Goal: Task Accomplishment & Management: Complete application form

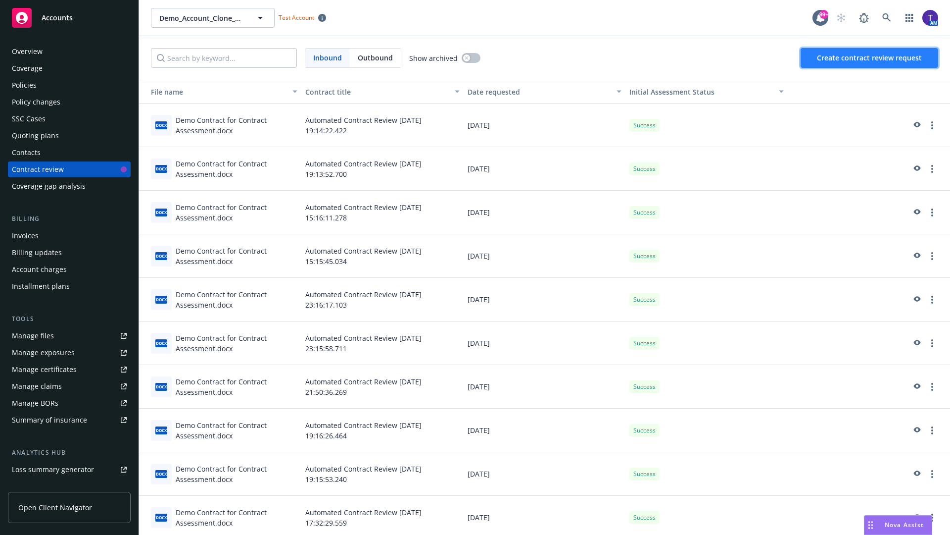
click at [870, 58] on span "Create contract review request" at bounding box center [869, 57] width 105 height 9
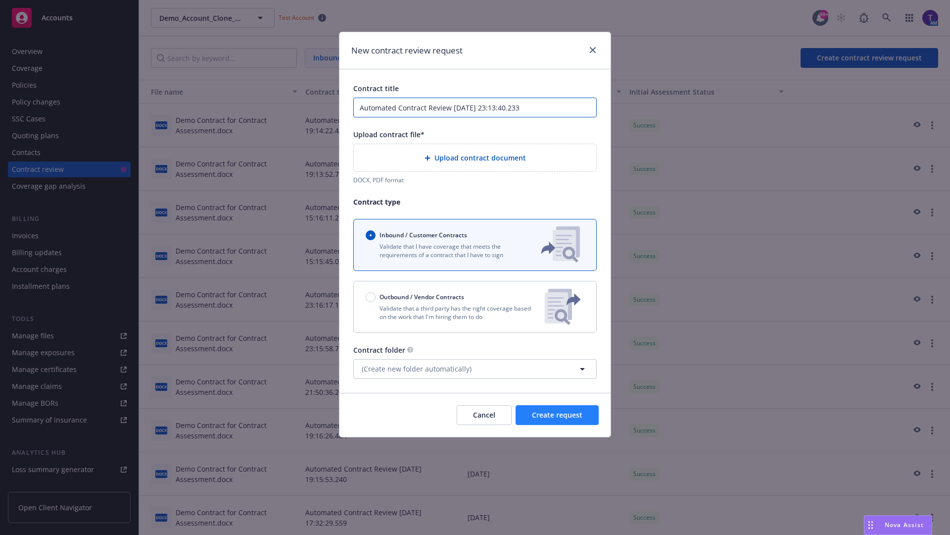
type input "Automated Contract Review [DATE] 23:13:40.233"
click at [475, 306] on p "Validate that a third party has the right coverage based on the work that I'm h…" at bounding box center [451, 312] width 171 height 17
radio input "false"
radio input "true"
click at [557, 419] on span "Create request" at bounding box center [557, 414] width 50 height 9
